Goal: Transaction & Acquisition: Purchase product/service

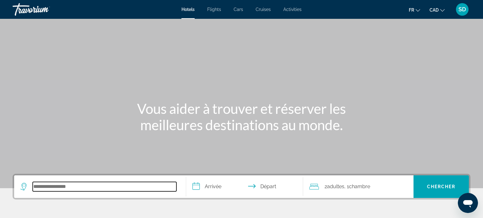
click at [56, 183] on input "Search hotel destination" at bounding box center [105, 186] width 144 height 9
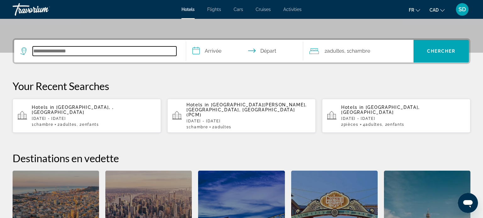
scroll to position [153, 0]
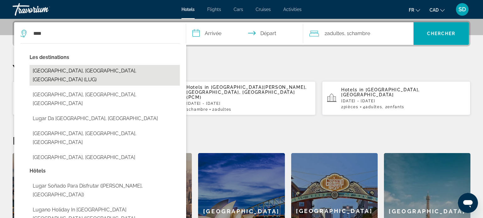
click at [109, 69] on button "Lugano, Ticino, Switzerland (LUG)" at bounding box center [105, 75] width 150 height 21
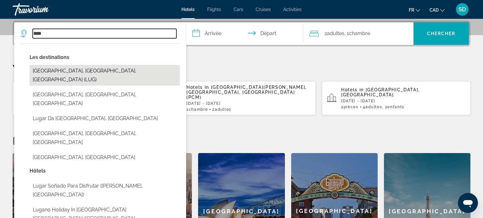
type input "**********"
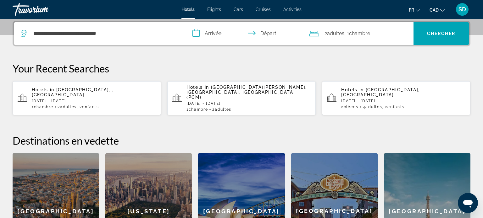
click at [213, 31] on input "**********" at bounding box center [245, 34] width 119 height 25
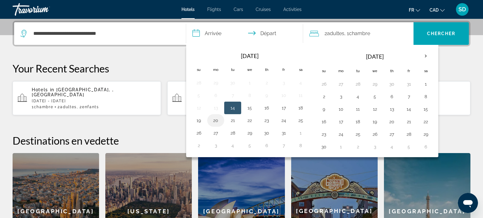
click at [215, 121] on button "20" at bounding box center [216, 120] width 10 height 9
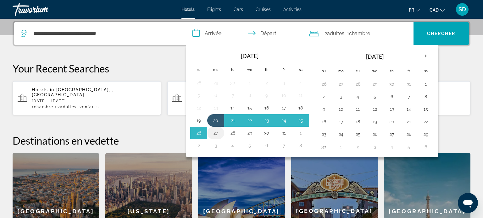
click at [217, 133] on button "27" at bounding box center [216, 133] width 10 height 9
type input "**********"
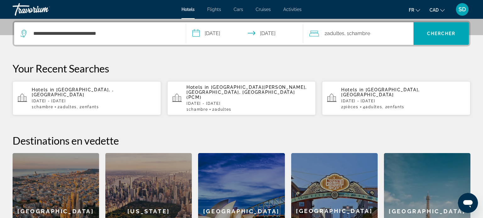
click at [336, 41] on div "2 Adulte Adultes , 1 Chambre pièces" at bounding box center [361, 33] width 104 height 23
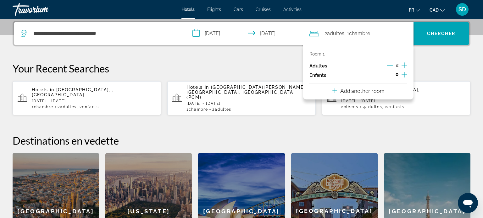
click at [391, 65] on icon "Decrement adults" at bounding box center [390, 66] width 6 height 6
click at [444, 75] on div "Your Recent Searches Hotels in Costa Rica, , Costa Rica Mon, 09 Feb - Mon, 16 F…" at bounding box center [242, 88] width 458 height 53
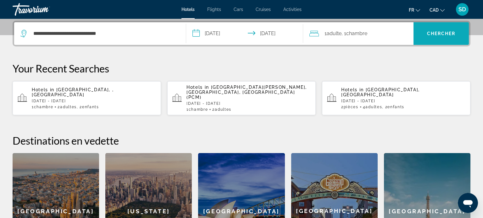
click at [438, 35] on span "Chercher" at bounding box center [441, 33] width 29 height 5
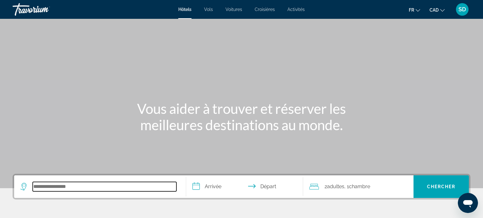
click at [49, 187] on input "Search hotel destination" at bounding box center [105, 186] width 144 height 9
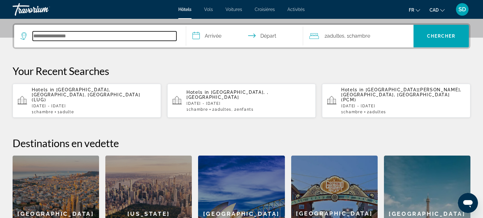
scroll to position [153, 0]
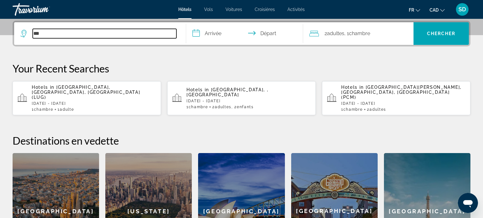
type input "****"
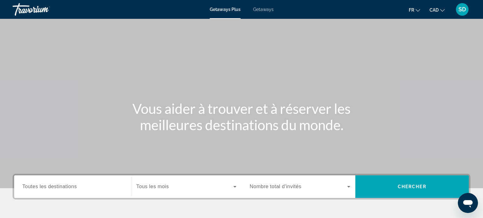
click at [73, 186] on span "Toutes les destinations" at bounding box center [49, 186] width 54 height 5
click at [73, 186] on input "Destination Toutes les destinations" at bounding box center [72, 188] width 101 height 8
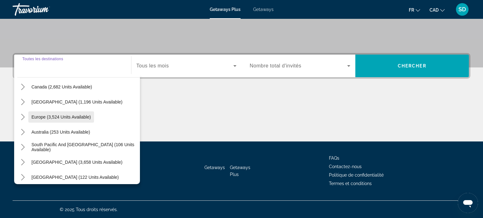
scroll to position [102, 0]
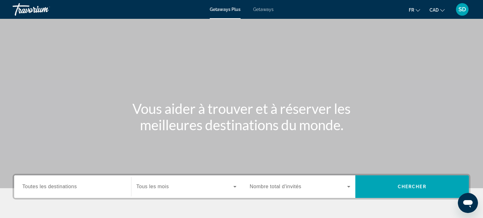
click at [466, 198] on icon "Ouvrir la fenêtre de messagerie" at bounding box center [467, 203] width 11 height 11
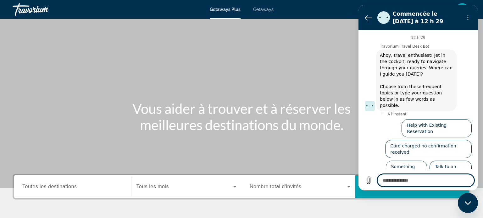
click at [471, 204] on icon "Fermer la fenêtre de messagerie" at bounding box center [468, 203] width 7 height 4
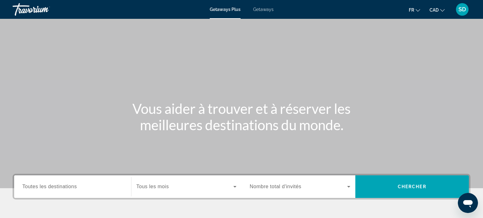
type textarea "*"
click at [58, 194] on div "Search widget" at bounding box center [72, 187] width 101 height 18
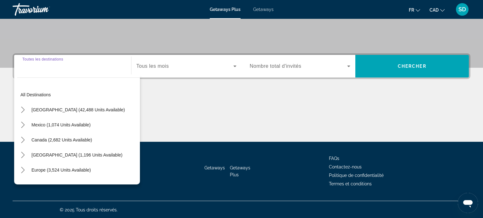
scroll to position [121, 0]
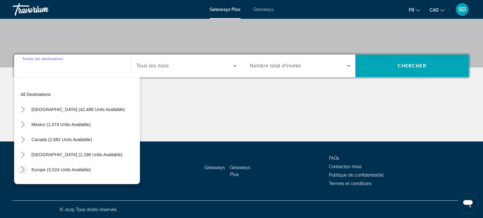
click at [24, 169] on icon "Toggle Europe (3,524 units available) submenu" at bounding box center [22, 170] width 3 height 6
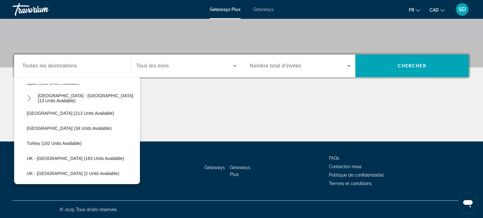
scroll to position [301, 0]
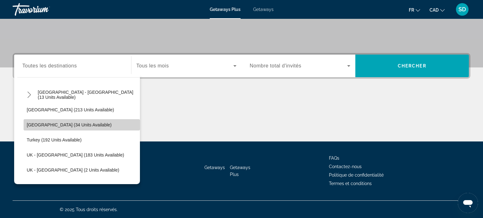
click at [37, 125] on span "Switzerland (34 units available)" at bounding box center [69, 125] width 85 height 5
type input "**********"
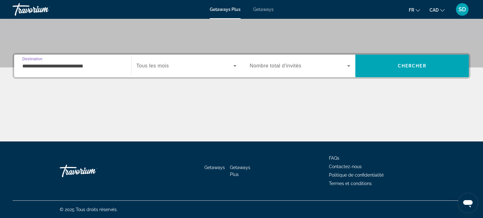
click at [185, 61] on div "Search widget" at bounding box center [186, 66] width 100 height 18
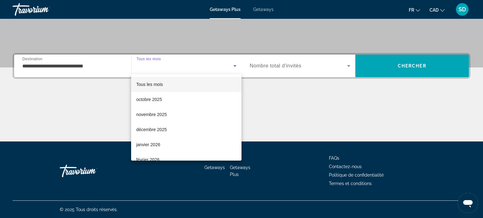
click at [182, 80] on mat-option "Tous les mois" at bounding box center [186, 84] width 110 height 15
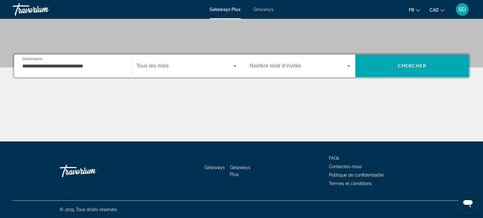
click at [278, 66] on span "Nombre total d'invités" at bounding box center [276, 65] width 52 height 5
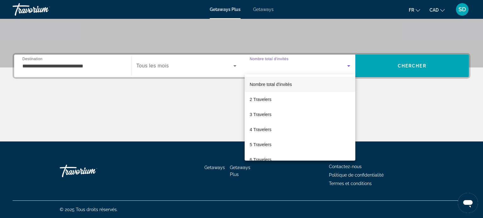
click at [277, 84] on span "Nombre total d'invités" at bounding box center [271, 84] width 42 height 5
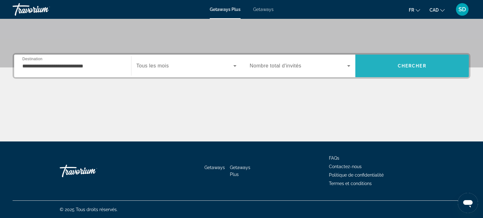
click at [401, 70] on span "Search" at bounding box center [412, 65] width 114 height 15
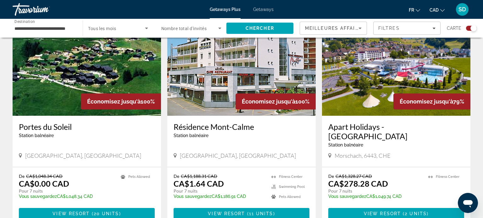
scroll to position [240, 0]
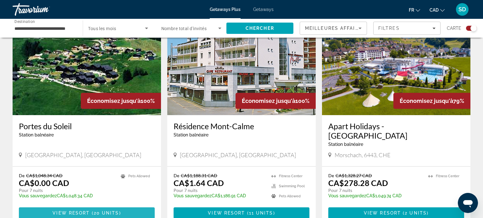
click at [81, 211] on span "View Resort" at bounding box center [70, 213] width 37 height 5
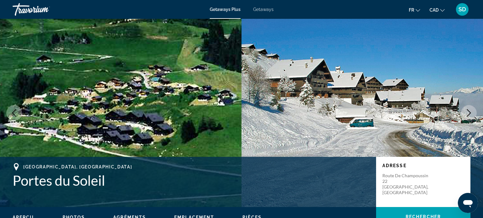
click at [468, 114] on icon "Next image" at bounding box center [469, 113] width 8 height 8
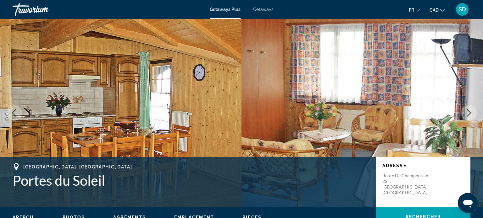
click at [468, 114] on icon "Next image" at bounding box center [469, 113] width 8 height 8
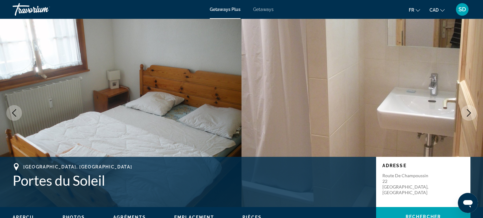
click at [468, 114] on icon "Next image" at bounding box center [469, 113] width 8 height 8
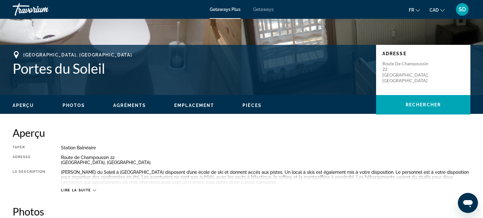
scroll to position [119, 0]
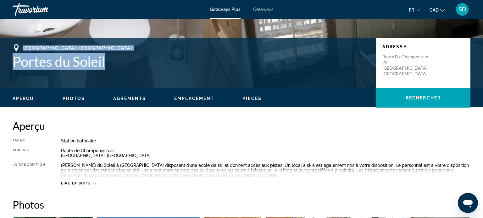
drag, startPoint x: 111, startPoint y: 65, endPoint x: 2, endPoint y: 41, distance: 111.7
click at [2, 41] on div "Champoussin, Switzerland Portes du Soleil Adresse Route de Champoussin 22 Champ…" at bounding box center [241, 63] width 483 height 50
copy div "Champoussin, Switzerland Portes du Soleil"
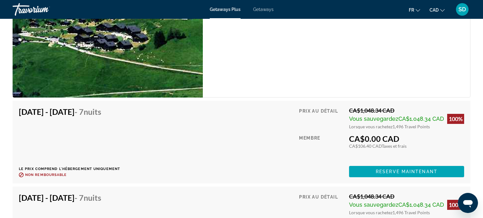
scroll to position [1237, 0]
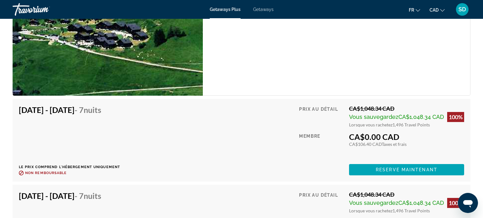
drag, startPoint x: 361, startPoint y: 135, endPoint x: 406, endPoint y: 134, distance: 44.7
click at [406, 134] on div "CA$0.00 CAD" at bounding box center [406, 136] width 115 height 9
drag, startPoint x: 118, startPoint y: 108, endPoint x: 159, endPoint y: 113, distance: 41.7
click at [159, 113] on div "Oct 18, 2025 - Oct 25, 2025 - 7 nuits Le prix comprend l'hébergement uniquement…" at bounding box center [241, 140] width 445 height 70
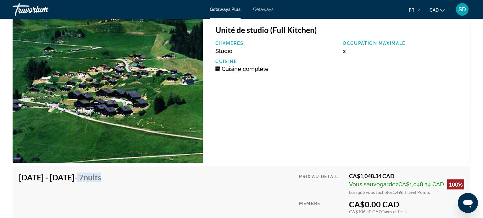
scroll to position [1169, 0]
type textarea "*"
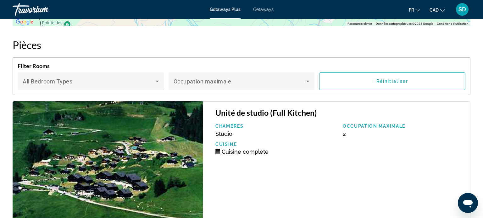
scroll to position [1086, 0]
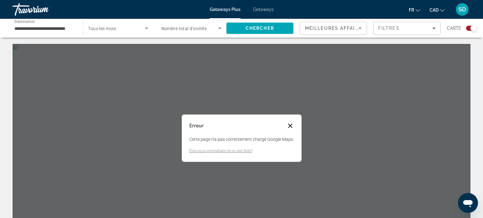
click at [288, 128] on button "Fermer la boîte de dialogue" at bounding box center [290, 126] width 8 height 8
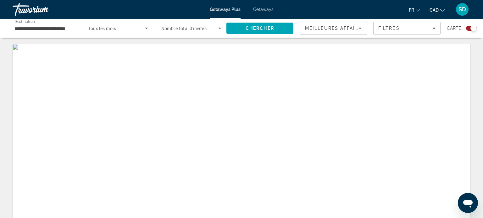
click at [261, 12] on div "Getaways Plus Getaways fr English Español Français Italiano Português русский C…" at bounding box center [241, 9] width 483 height 16
click at [263, 10] on span "Getaways" at bounding box center [263, 9] width 20 height 5
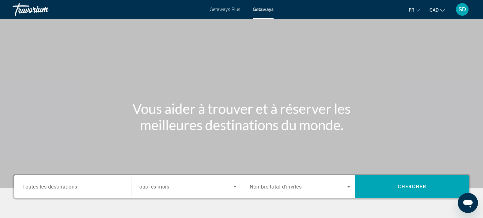
click at [59, 184] on div "Destination Toutes les destinations" at bounding box center [72, 187] width 101 height 18
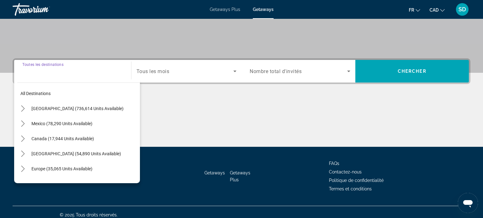
scroll to position [121, 0]
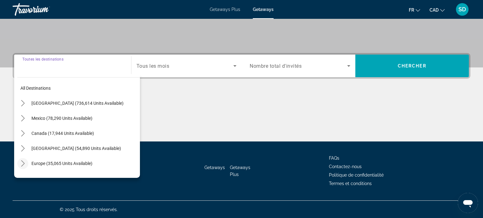
click at [24, 165] on icon "Toggle Europe (35,065 units available) submenu" at bounding box center [23, 164] width 6 height 6
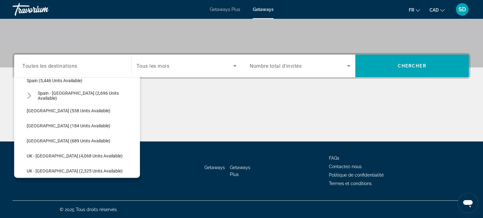
scroll to position [340, 0]
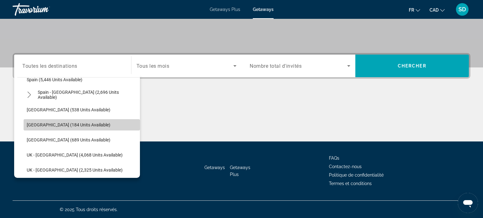
click at [60, 126] on span "Switzerland (184 units available)" at bounding box center [69, 125] width 84 height 5
type input "**********"
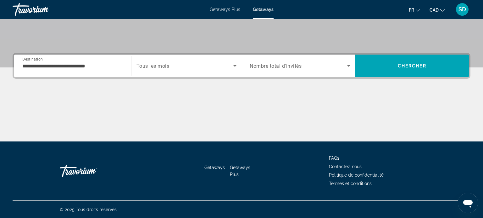
click at [162, 68] on span "Tous les mois" at bounding box center [152, 66] width 33 height 6
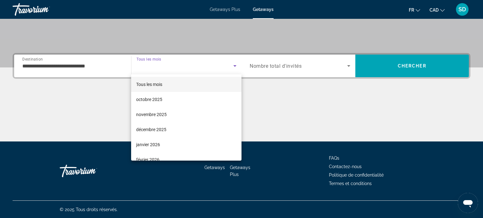
click at [165, 86] on mat-option "Tous les mois" at bounding box center [186, 84] width 110 height 15
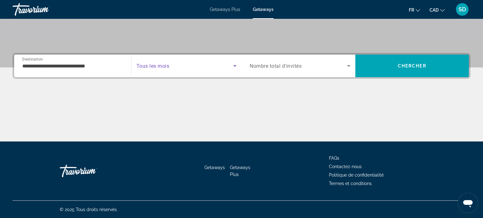
click at [300, 60] on div "Search widget" at bounding box center [300, 66] width 101 height 18
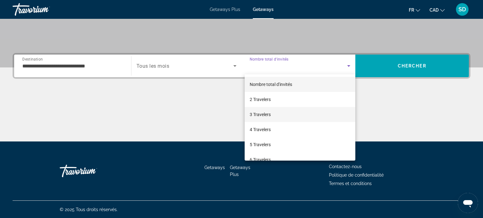
scroll to position [69, 0]
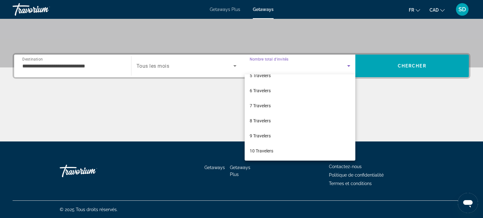
click at [412, 113] on div at bounding box center [241, 109] width 483 height 218
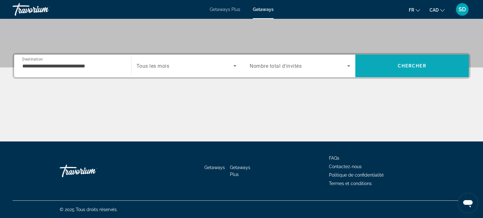
click at [404, 67] on span "Chercher" at bounding box center [412, 65] width 29 height 5
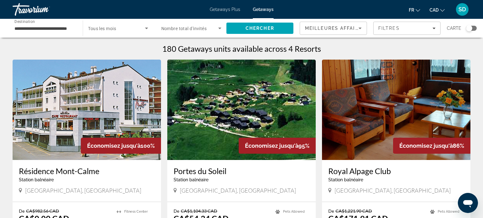
type textarea "*"
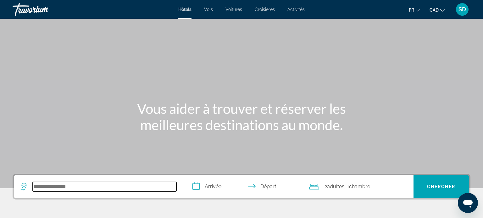
click at [50, 190] on input "Search hotel destination" at bounding box center [105, 186] width 144 height 9
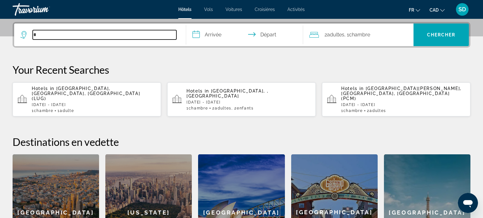
scroll to position [153, 0]
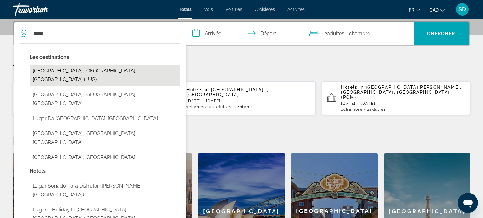
click at [78, 69] on button "[GEOGRAPHIC_DATA], [GEOGRAPHIC_DATA], [GEOGRAPHIC_DATA] (LUG)" at bounding box center [105, 75] width 150 height 21
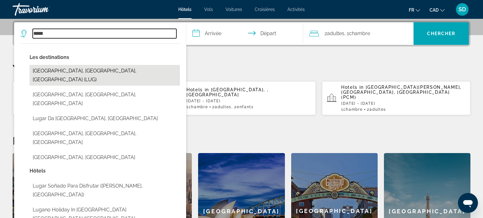
type input "**********"
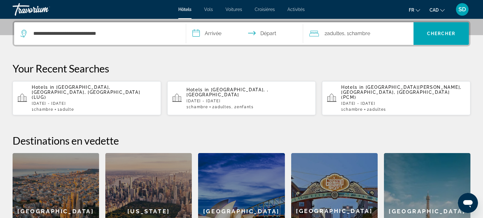
click at [208, 30] on input "**********" at bounding box center [245, 34] width 119 height 25
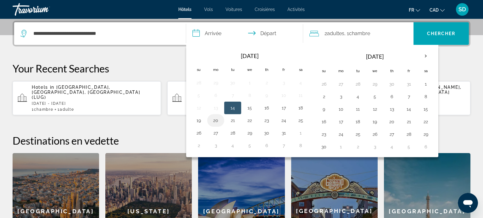
click at [218, 118] on button "20" at bounding box center [216, 120] width 10 height 9
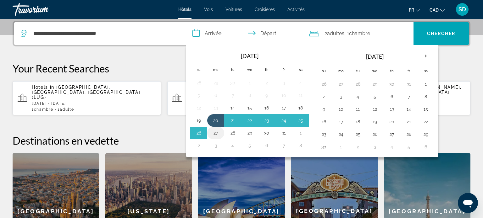
click at [217, 132] on button "27" at bounding box center [216, 133] width 10 height 9
type input "**********"
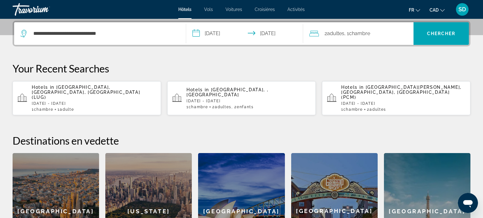
click at [369, 35] on span "Chambre" at bounding box center [359, 33] width 21 height 6
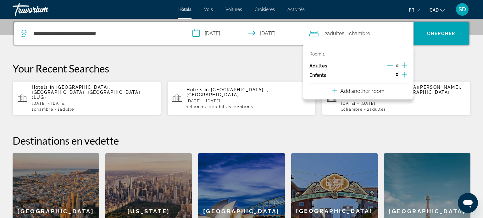
click at [387, 91] on div "Room 1 Adultes 2 Enfants 0 Add another room" at bounding box center [358, 72] width 111 height 55
click at [359, 91] on p "Add another room" at bounding box center [362, 90] width 44 height 7
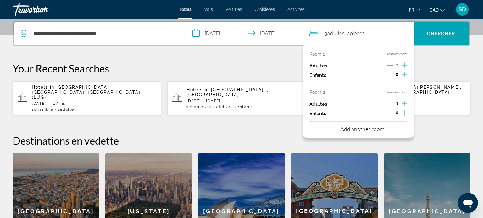
click at [361, 128] on p "Add another room" at bounding box center [362, 129] width 44 height 7
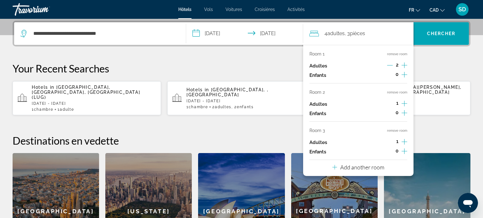
click at [355, 170] on p "Add another room" at bounding box center [362, 167] width 44 height 7
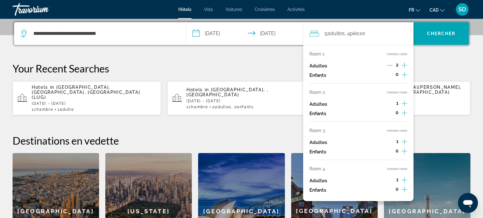
click at [393, 129] on button "remove room" at bounding box center [397, 131] width 20 height 4
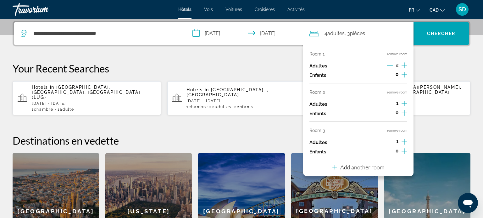
click at [396, 92] on button "remove room" at bounding box center [397, 93] width 20 height 4
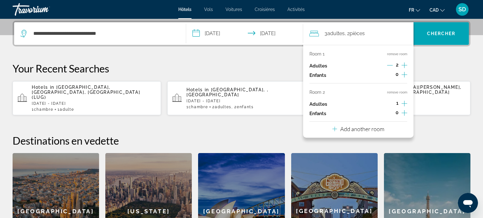
click at [396, 92] on button "remove room" at bounding box center [397, 93] width 20 height 4
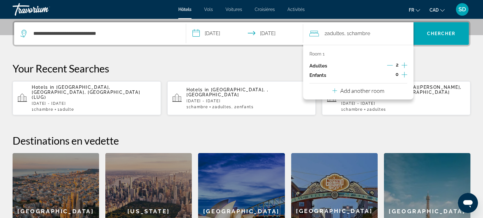
click at [451, 57] on div "**********" at bounding box center [241, 145] width 483 height 249
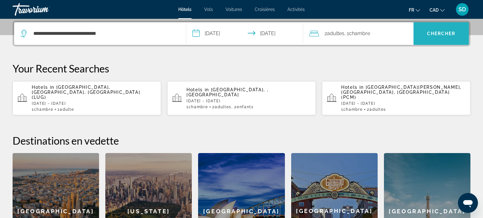
click at [452, 38] on span "Search" at bounding box center [440, 33] width 55 height 15
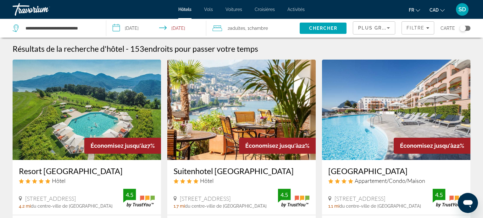
click at [435, 12] on span "CAD" at bounding box center [433, 10] width 9 height 5
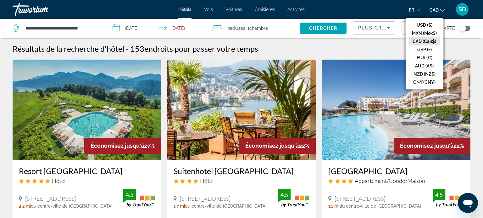
click at [377, 44] on div "Résultats de la recherche d'hôtel - 153 endroits pour passer votre temps" at bounding box center [242, 48] width 458 height 9
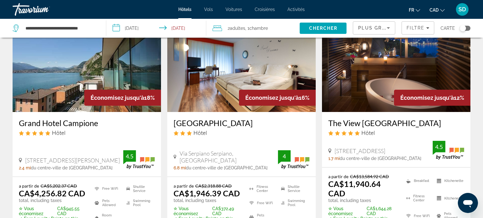
scroll to position [539, 0]
drag, startPoint x: 341, startPoint y: 176, endPoint x: 377, endPoint y: 177, distance: 35.2
click at [377, 179] on ins "CA$11,940.64 CAD" at bounding box center [354, 188] width 52 height 19
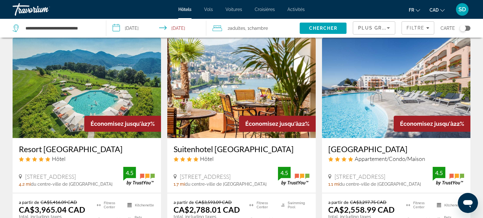
scroll to position [24, 0]
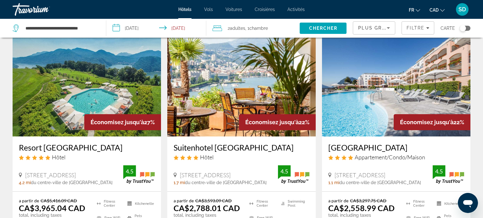
click at [113, 77] on img "Main content" at bounding box center [87, 86] width 148 height 101
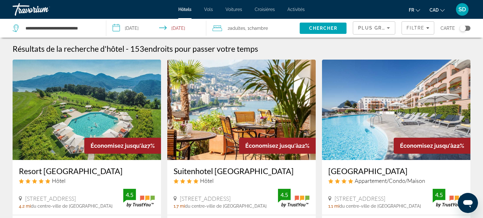
click at [396, 117] on img "Main content" at bounding box center [396, 110] width 148 height 101
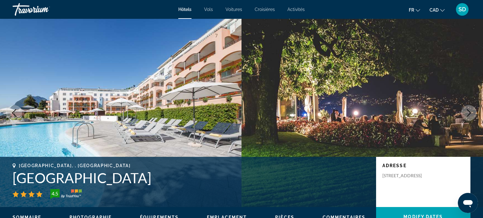
click at [465, 117] on button "Next image" at bounding box center [469, 113] width 16 height 16
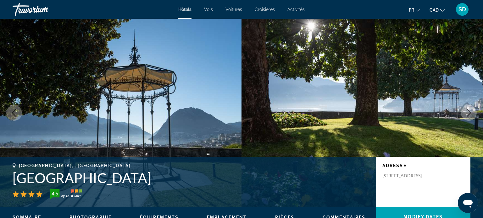
click at [17, 109] on icon "Previous image" at bounding box center [14, 113] width 8 height 8
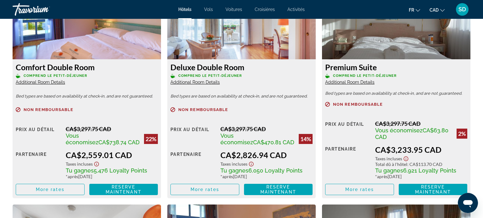
scroll to position [910, 0]
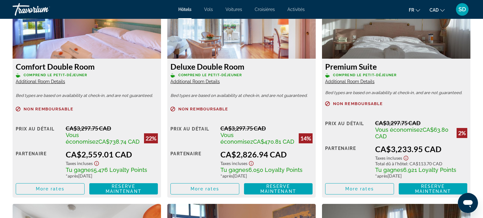
drag, startPoint x: 78, startPoint y: 142, endPoint x: 107, endPoint y: 143, distance: 29.6
click at [107, 143] on span "Vous économisez CA$738.74 CAD" at bounding box center [103, 138] width 75 height 13
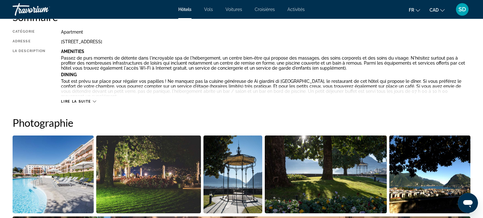
scroll to position [0, 0]
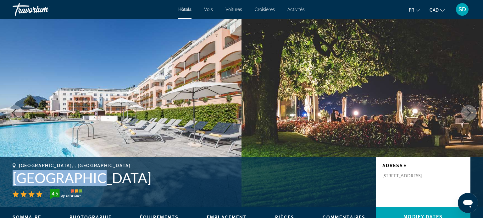
drag, startPoint x: 80, startPoint y: 184, endPoint x: 14, endPoint y: 176, distance: 65.5
click at [14, 176] on h1 "[GEOGRAPHIC_DATA]" at bounding box center [191, 178] width 357 height 16
copy h1 "[GEOGRAPHIC_DATA]"
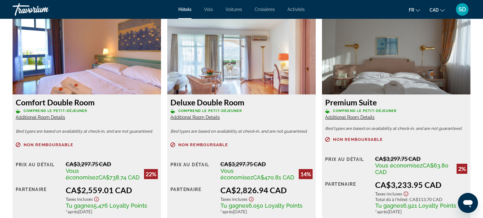
scroll to position [874, 0]
click at [416, 8] on icon "Change language" at bounding box center [418, 10] width 4 height 4
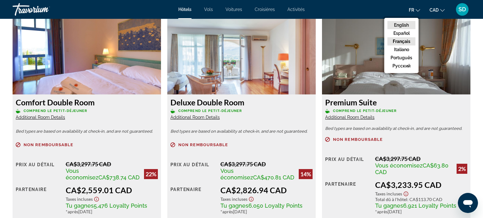
click at [402, 22] on button "English" at bounding box center [401, 25] width 28 height 8
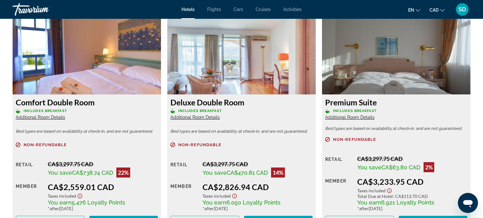
click at [438, 12] on span "CAD" at bounding box center [433, 10] width 9 height 5
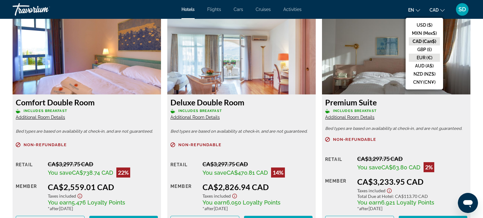
click at [427, 58] on button "EUR (€)" at bounding box center [424, 58] width 31 height 8
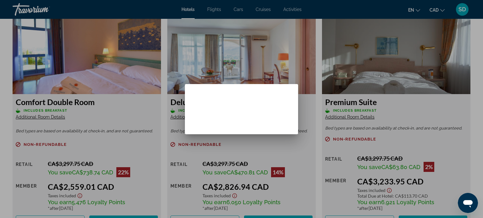
scroll to position [0, 0]
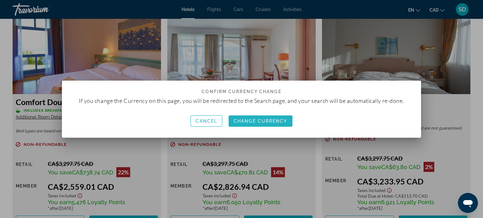
click at [268, 119] on span "Change Currency" at bounding box center [261, 121] width 54 height 5
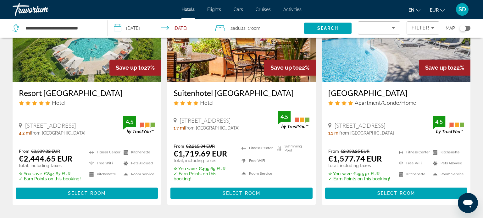
scroll to position [78, 0]
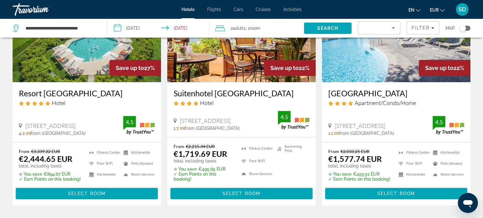
click at [353, 97] on h3 "[GEOGRAPHIC_DATA]" at bounding box center [396, 93] width 136 height 9
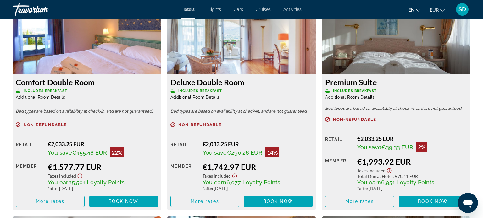
scroll to position [894, 0]
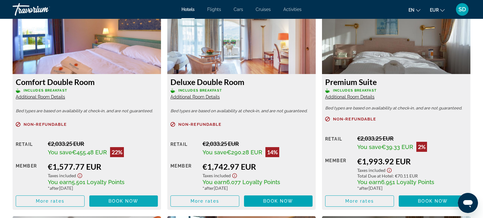
click at [124, 197] on span "Main content" at bounding box center [123, 201] width 69 height 15
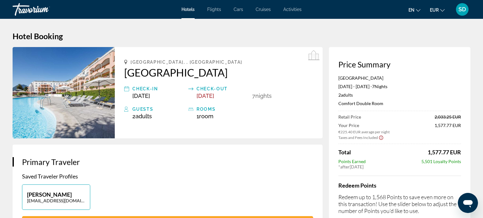
drag, startPoint x: 421, startPoint y: 163, endPoint x: 462, endPoint y: 161, distance: 40.9
click at [462, 161] on div "Price Summary [GEOGRAPHIC_DATA] [DATE] - [DATE] - 7 Night Nights 2 Adult Adults…" at bounding box center [399, 148] width 141 height 202
click at [402, 165] on div "* after [DATE]" at bounding box center [399, 166] width 123 height 5
click at [435, 9] on span "EUR" at bounding box center [434, 10] width 9 height 5
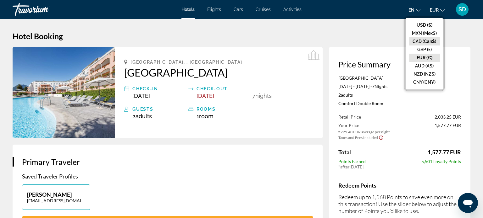
click at [426, 39] on button "CAD (Can$)" at bounding box center [424, 41] width 31 height 8
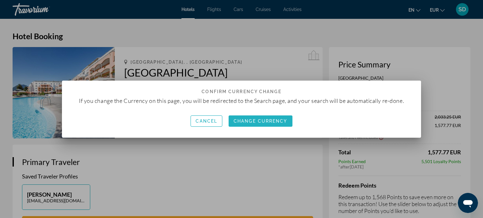
click at [278, 120] on span "Change Currency" at bounding box center [261, 121] width 54 height 5
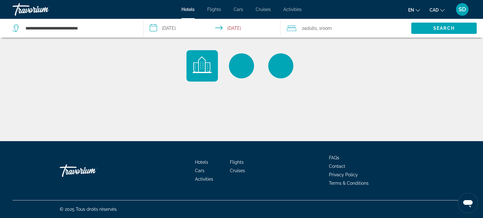
click at [414, 8] on span "en" at bounding box center [411, 10] width 6 height 5
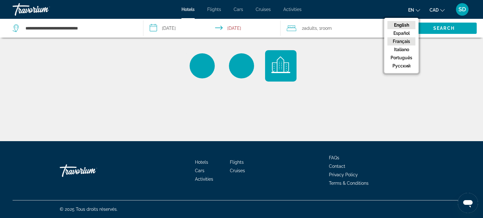
click at [402, 39] on button "Français" at bounding box center [401, 41] width 28 height 8
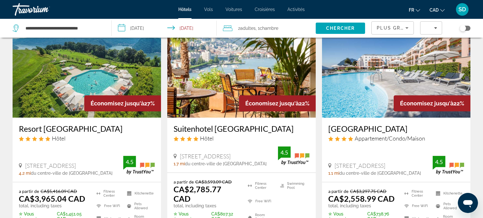
scroll to position [43, 0]
click at [124, 129] on h3 "Resort [GEOGRAPHIC_DATA]" at bounding box center [87, 128] width 136 height 9
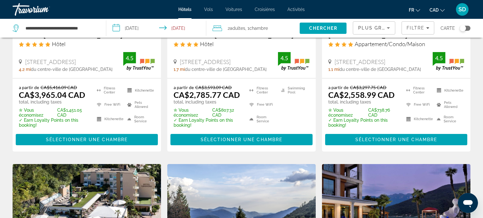
scroll to position [137, 0]
click at [422, 142] on span "Main content" at bounding box center [396, 139] width 142 height 15
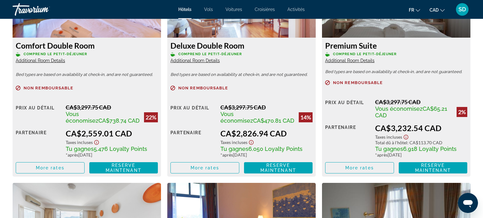
scroll to position [935, 0]
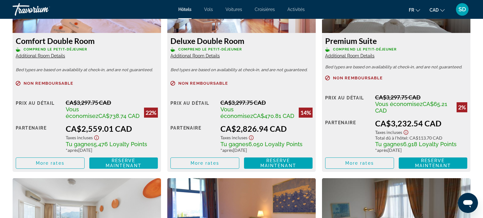
click at [116, 163] on span "Reserve maintenant" at bounding box center [124, 163] width 36 height 10
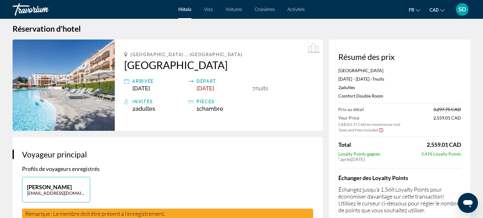
scroll to position [7, 0]
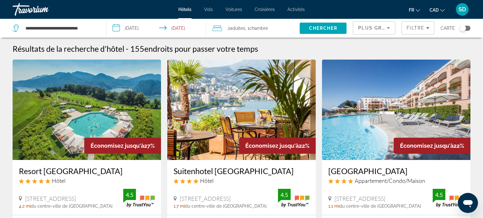
click at [79, 96] on img "Main content" at bounding box center [87, 110] width 148 height 101
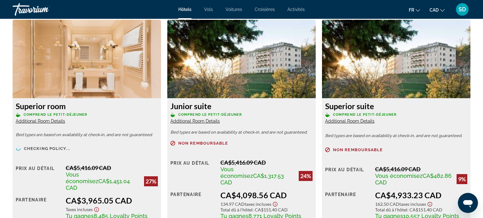
scroll to position [846, 0]
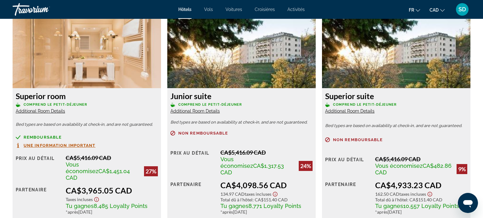
click at [79, 144] on span "Une information important" at bounding box center [60, 146] width 72 height 4
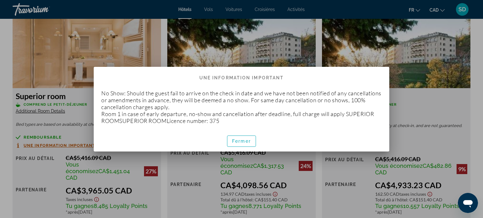
scroll to position [0, 0]
click at [243, 144] on span "button" at bounding box center [241, 141] width 28 height 15
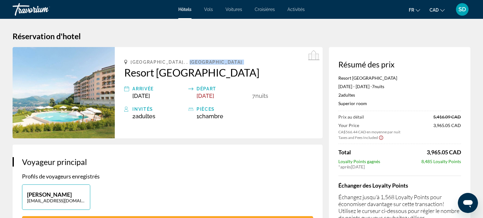
drag, startPoint x: 122, startPoint y: 74, endPoint x: 201, endPoint y: 58, distance: 81.2
click at [201, 58] on div "[GEOGRAPHIC_DATA], , [GEOGRAPHIC_DATA] Resort [GEOGRAPHIC_DATA] Arrivée [DATE] …" at bounding box center [219, 92] width 208 height 91
drag, startPoint x: 123, startPoint y: 60, endPoint x: 282, endPoint y: 77, distance: 159.6
click at [282, 77] on div "[GEOGRAPHIC_DATA], , [GEOGRAPHIC_DATA] Resort [GEOGRAPHIC_DATA] Arrivée [DATE] …" at bounding box center [219, 92] width 208 height 91
copy div "[GEOGRAPHIC_DATA], , [GEOGRAPHIC_DATA] Resort [GEOGRAPHIC_DATA]"
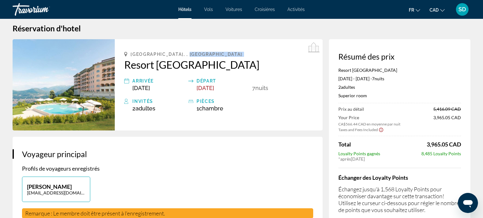
scroll to position [9, 0]
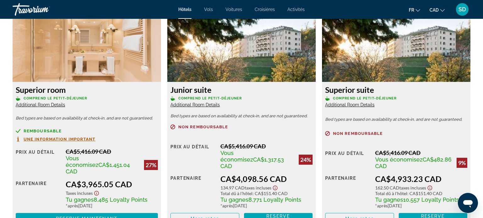
scroll to position [852, 0]
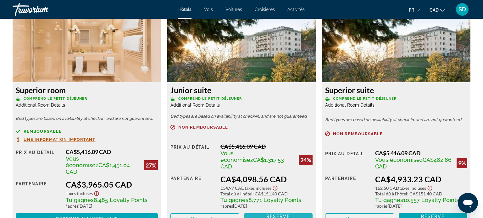
click at [276, 214] on span "Reserve maintenant" at bounding box center [278, 219] width 36 height 10
